Goal: Task Accomplishment & Management: Manage account settings

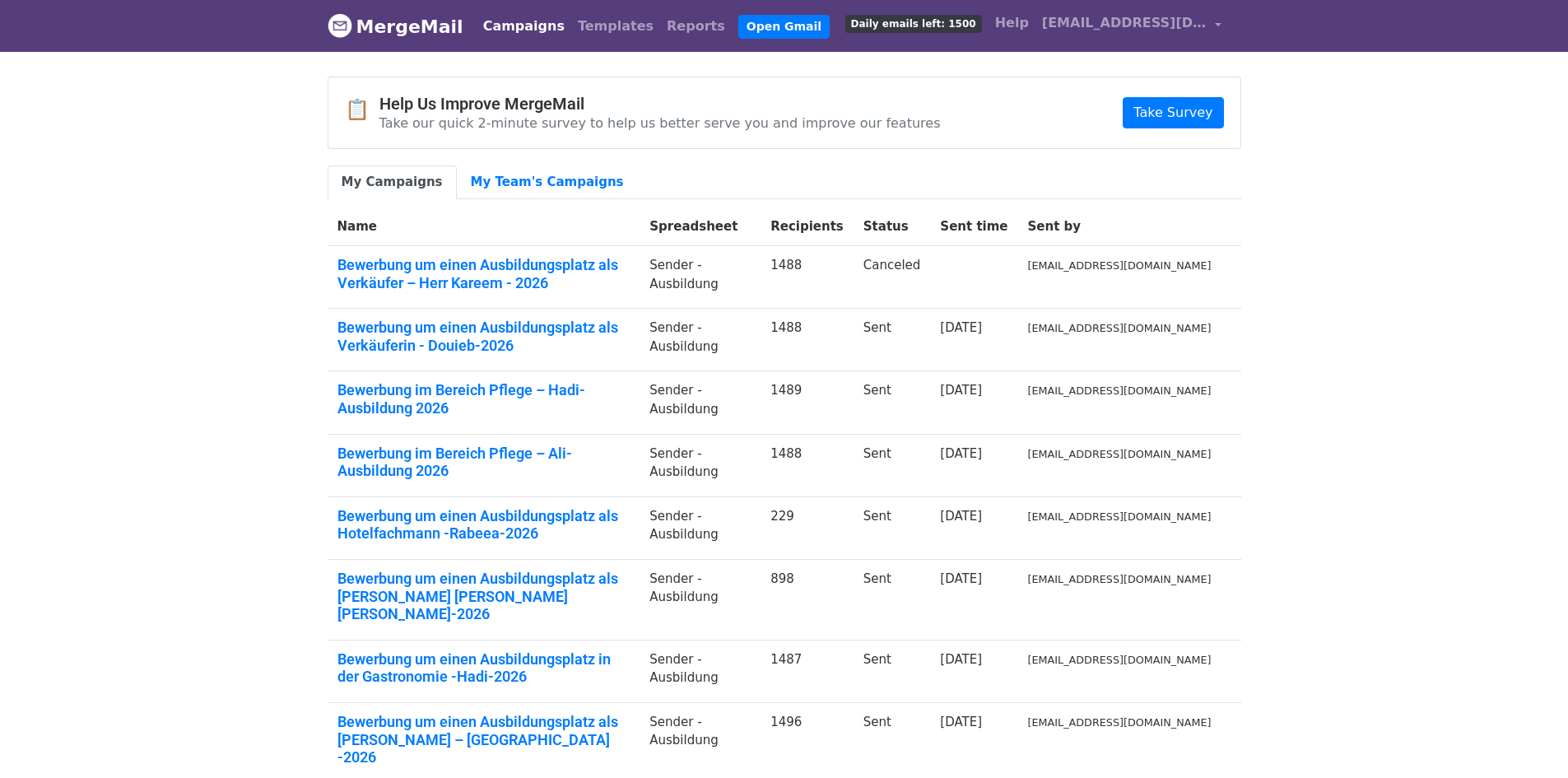
click at [1370, 411] on body "MergeMail Campaigns Templates Reports Open Gmail Daily emails left: 1500 Help c…" at bounding box center [784, 509] width 1568 height 1018
click at [579, 31] on link "Templates" at bounding box center [615, 26] width 89 height 33
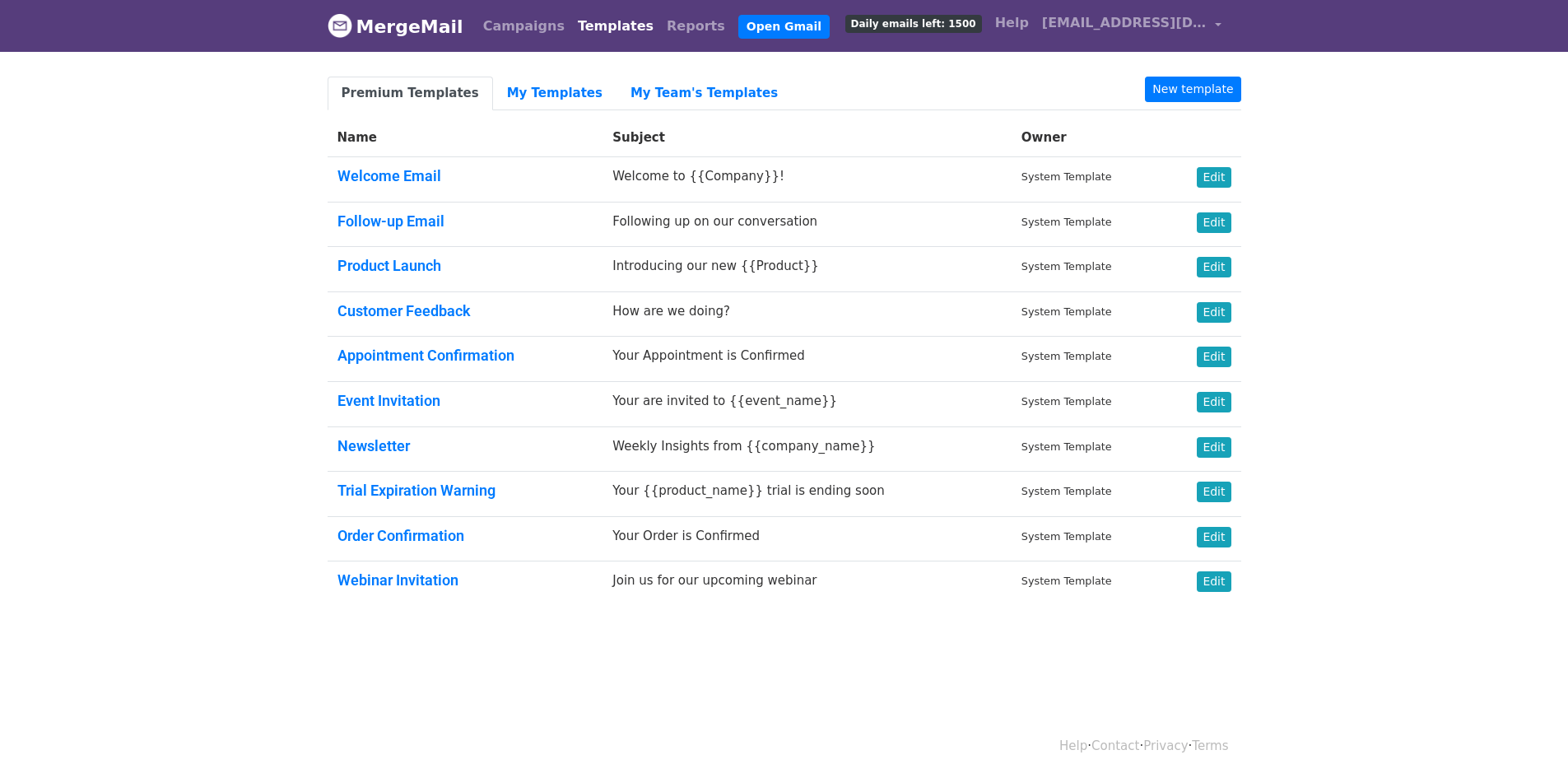
click at [1414, 130] on body "MergeMail Campaigns Templates Reports Open Gmail Daily emails left: 1500 Help […" at bounding box center [784, 343] width 1568 height 686
click at [1201, 31] on span "[EMAIL_ADDRESS][DOMAIN_NAME]" at bounding box center [1125, 24] width 165 height 20
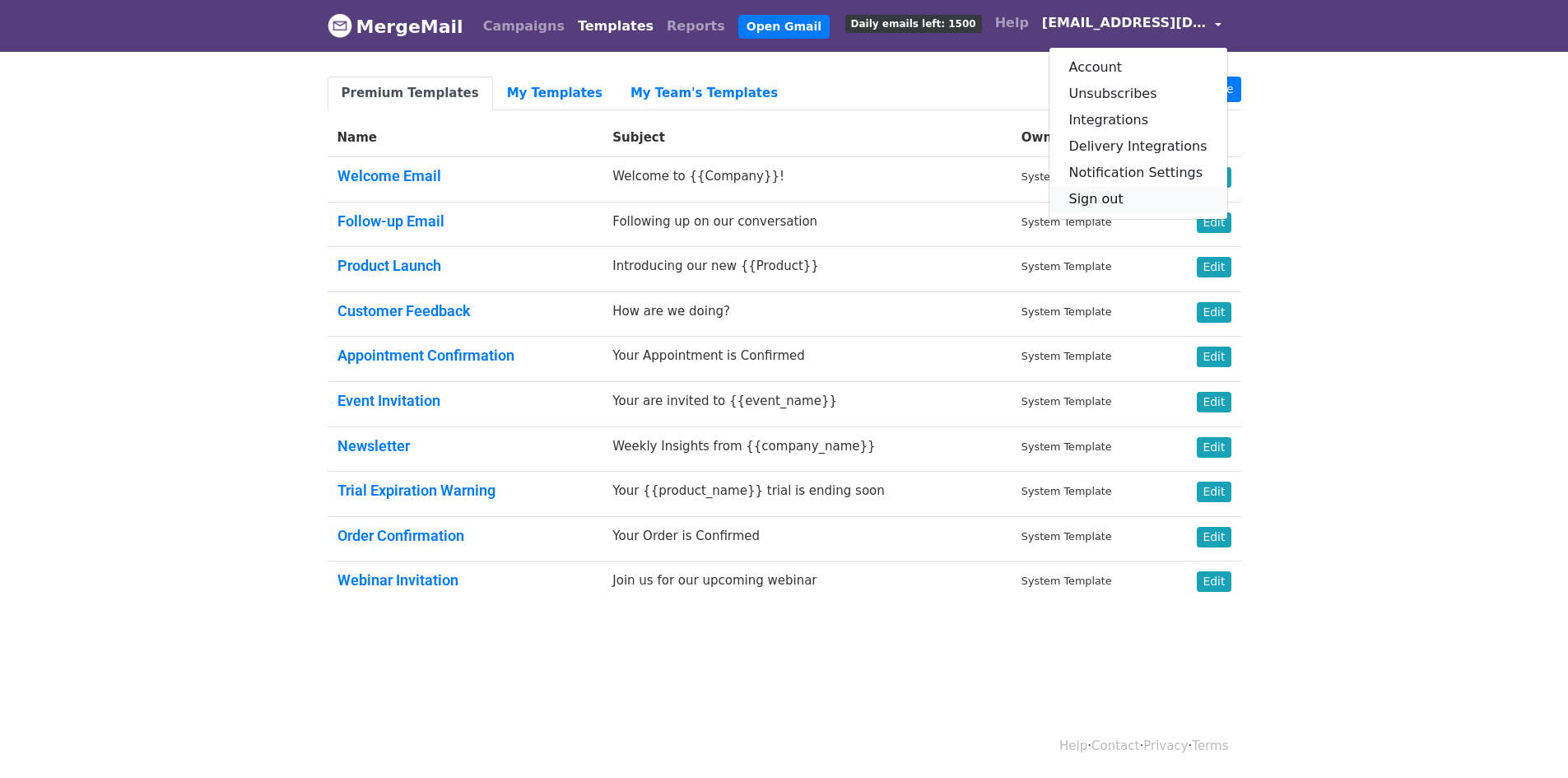
click at [1128, 195] on link "Sign out" at bounding box center [1138, 199] width 178 height 26
